Goal: Information Seeking & Learning: Check status

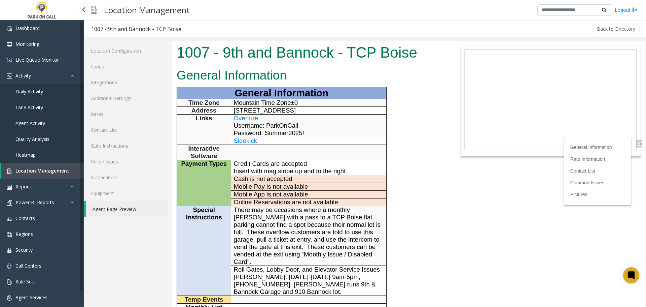
click at [43, 123] on span "Agent Activity" at bounding box center [30, 123] width 30 height 6
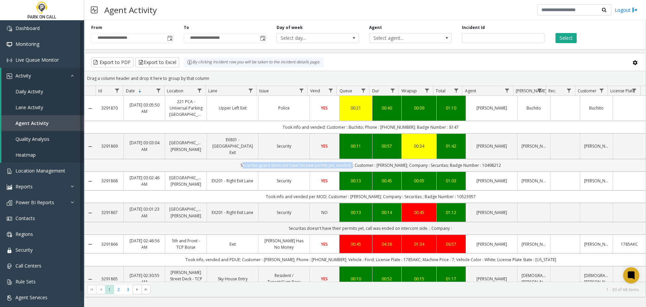
drag, startPoint x: 241, startPoint y: 165, endPoint x: 350, endPoint y: 169, distance: 109.1
click at [350, 169] on td "Securitas guard does not have his new permit yet, vended. ; Customer : [PERSON_…" at bounding box center [371, 165] width 550 height 12
copy td "Securitas guard does not have his new permit yet, vended."
click at [43, 47] on link "Monitoring" at bounding box center [42, 44] width 84 height 16
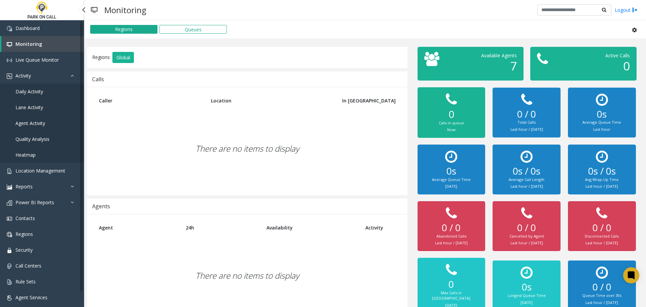
click at [43, 123] on span "Agent Activity" at bounding box center [30, 123] width 30 height 6
